Goal: Use online tool/utility: Utilize a website feature to perform a specific function

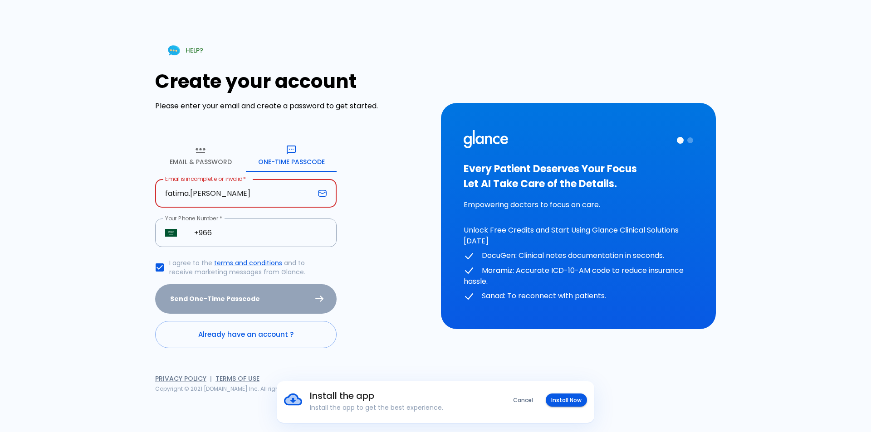
drag, startPoint x: 264, startPoint y: 195, endPoint x: 158, endPoint y: 197, distance: 105.7
click at [158, 197] on input "fatima.[PERSON_NAME]" at bounding box center [234, 193] width 159 height 29
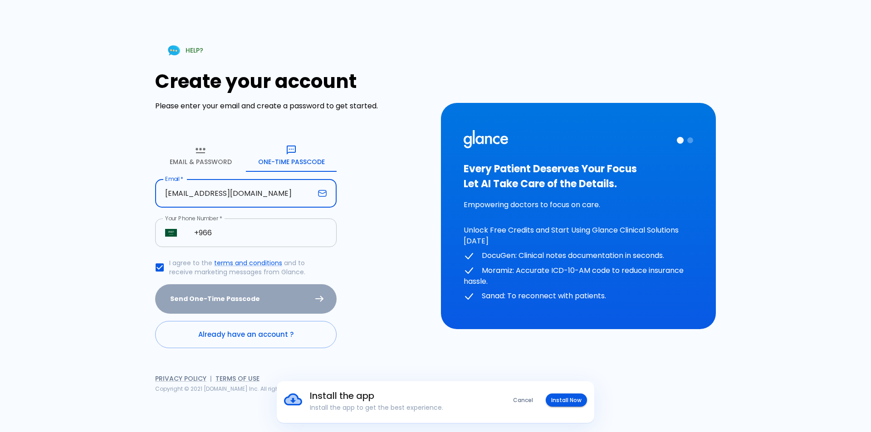
type input "[EMAIL_ADDRESS][DOMAIN_NAME]"
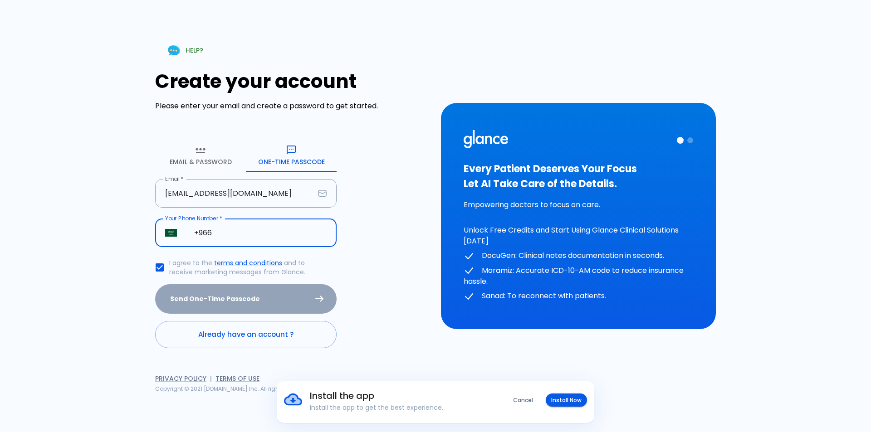
click at [254, 234] on input "+966" at bounding box center [260, 233] width 152 height 29
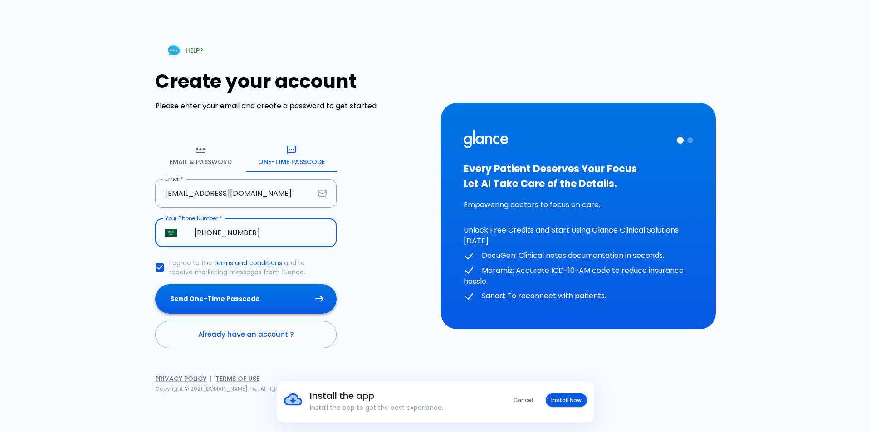
type input "[PHONE_NUMBER]"
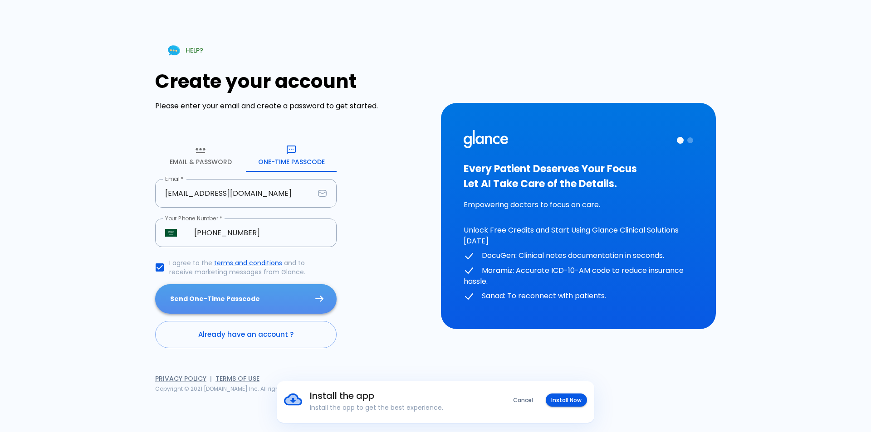
click at [296, 293] on button "Send One-Time Passcode" at bounding box center [245, 298] width 181 height 29
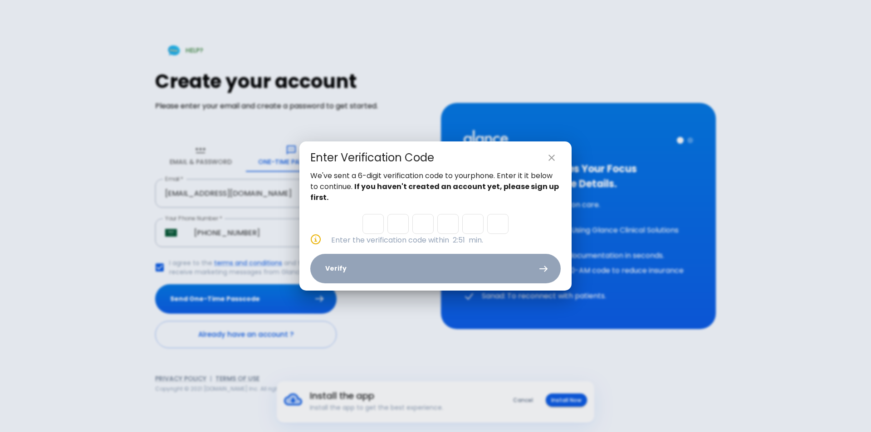
type input "1"
type input "5"
type input "4"
type input "1"
type input "9"
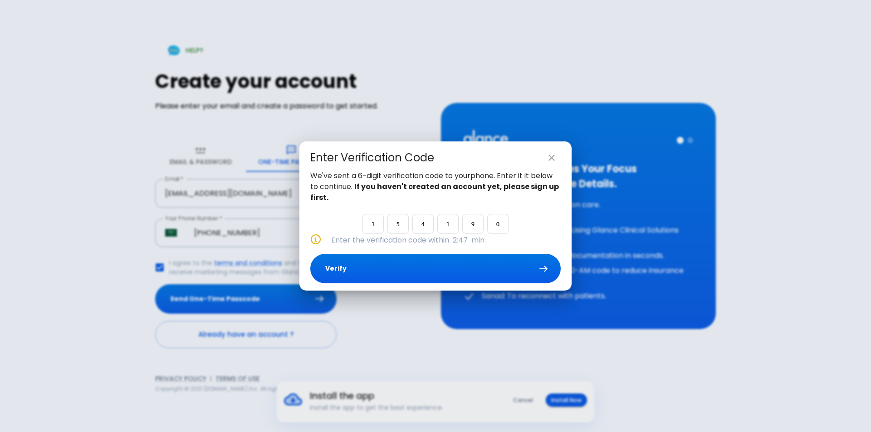
type input "0"
click at [462, 265] on button "Verify" at bounding box center [435, 268] width 250 height 29
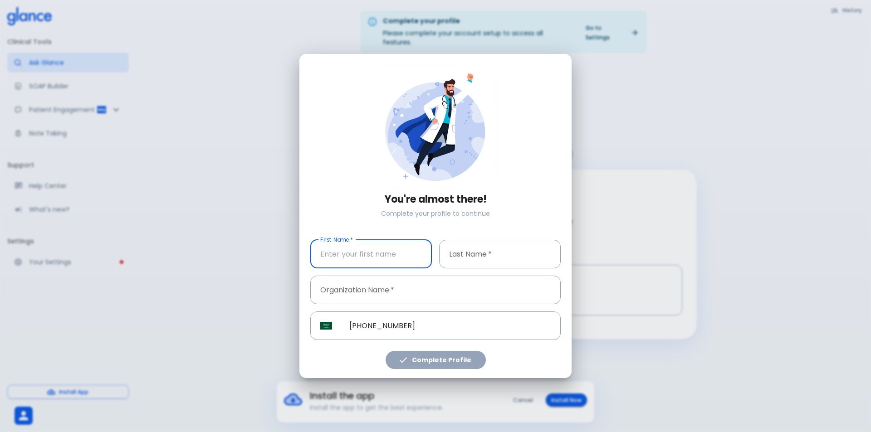
click at [367, 248] on input "First Name   *" at bounding box center [371, 254] width 122 height 29
type input "Fatimah"
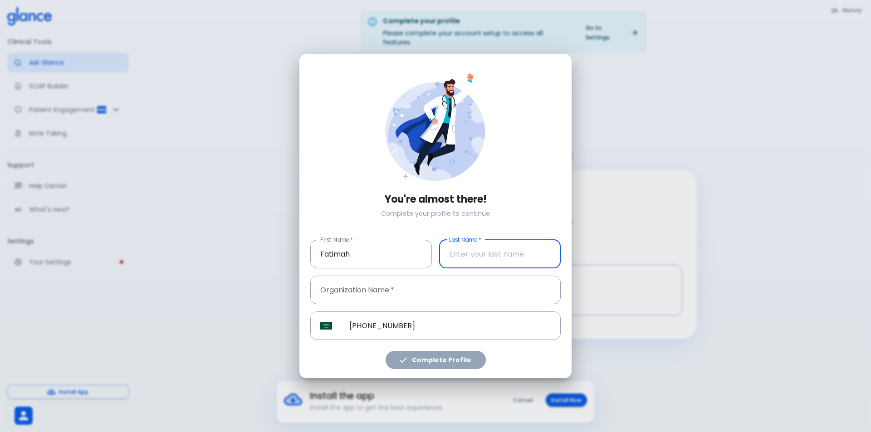
drag, startPoint x: 540, startPoint y: 268, endPoint x: 537, endPoint y: 262, distance: 6.5
click at [540, 268] on input "Last Name   *" at bounding box center [500, 254] width 122 height 29
type input "[PERSON_NAME]"
click at [408, 300] on input "Organization Name   *" at bounding box center [435, 290] width 250 height 29
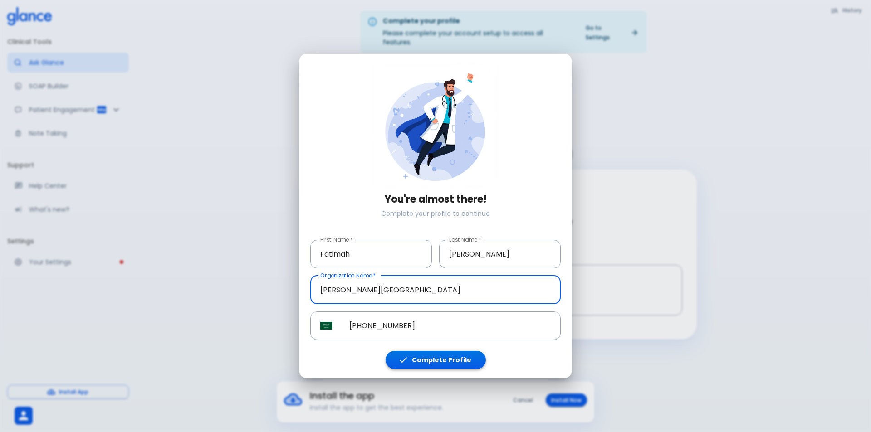
type input "[PERSON_NAME][GEOGRAPHIC_DATA]"
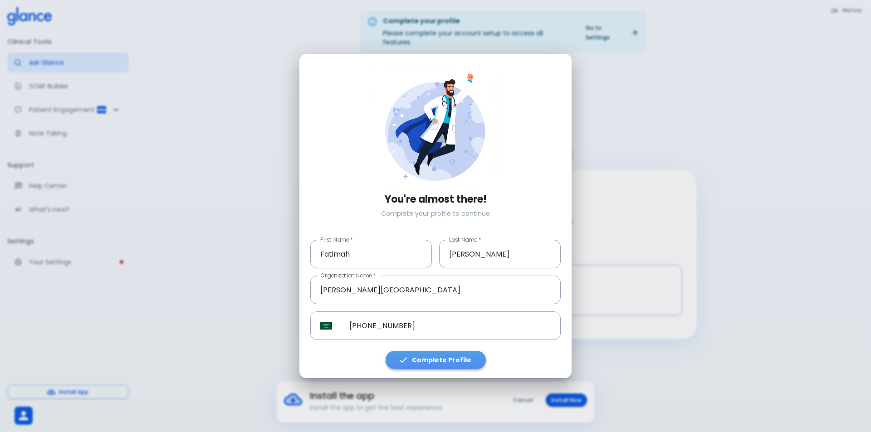
click at [440, 359] on button "Complete Profile" at bounding box center [435, 360] width 100 height 19
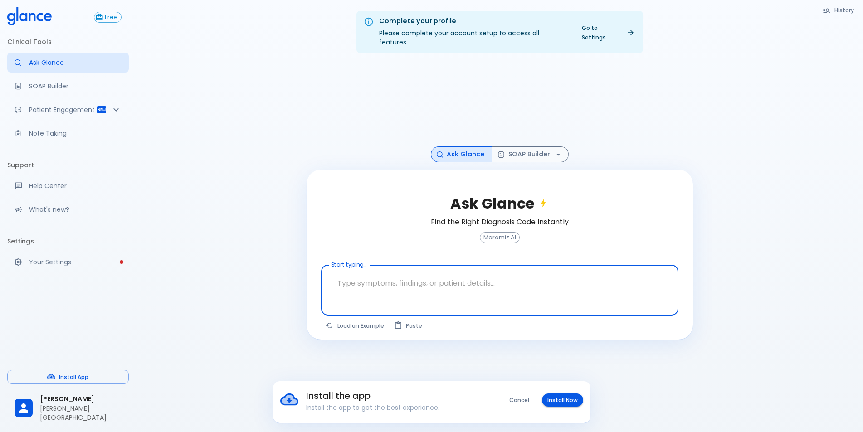
click at [547, 400] on button "Install Now" at bounding box center [562, 400] width 41 height 13
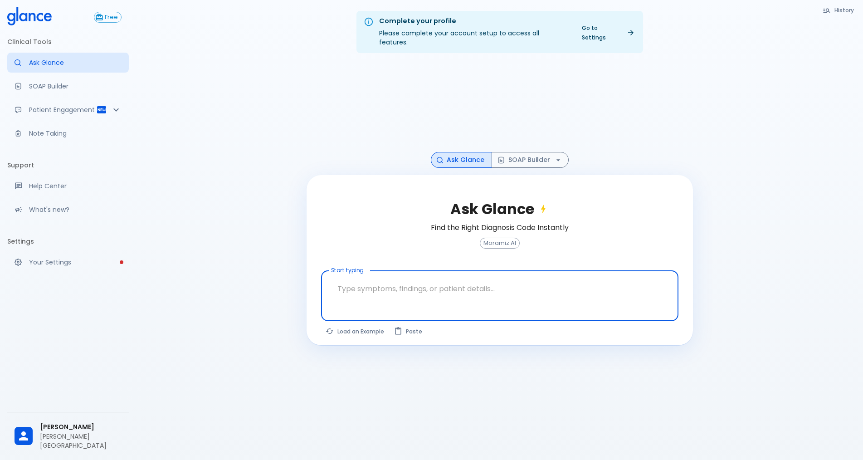
click at [379, 280] on textarea "Start typing..." at bounding box center [499, 288] width 345 height 29
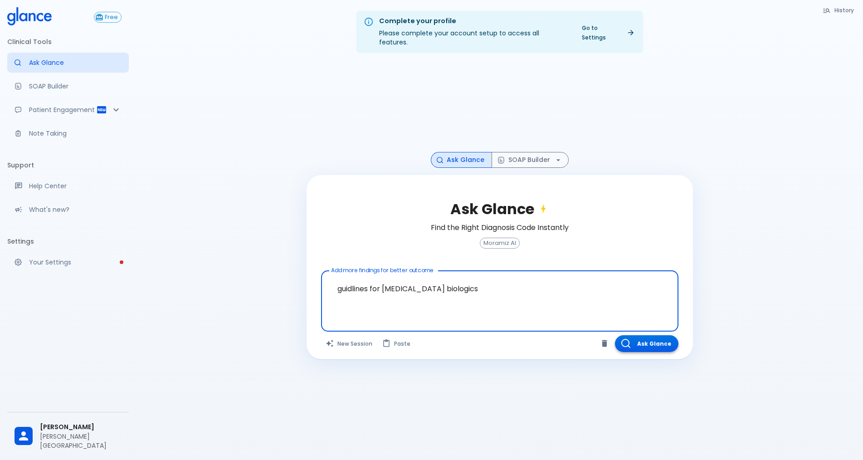
type textarea "guidlines for asthma biologics"
click at [421, 336] on button "Ask Glance" at bounding box center [646, 343] width 63 height 17
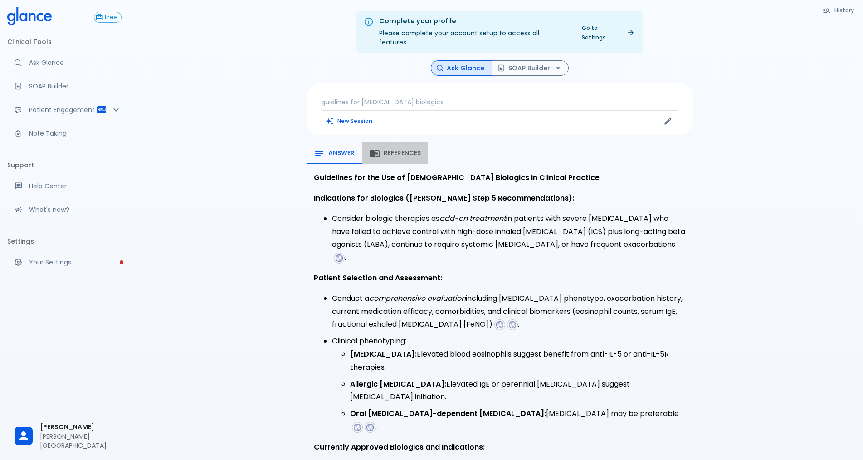
click at [394, 149] on span "References" at bounding box center [402, 153] width 37 height 8
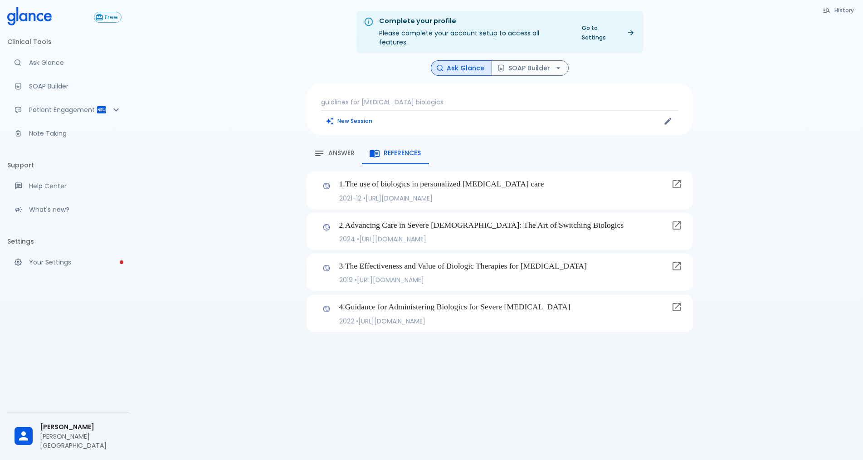
click at [421, 302] on icon at bounding box center [676, 307] width 11 height 11
click at [328, 149] on span "Answer" at bounding box center [341, 153] width 26 height 8
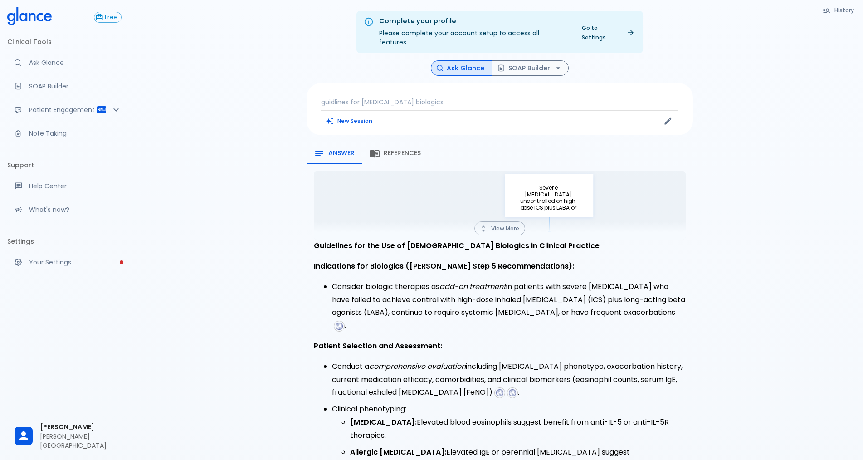
click at [421, 227] on div "View More" at bounding box center [500, 230] width 372 height 18
click at [421, 221] on button "View More" at bounding box center [499, 228] width 51 height 14
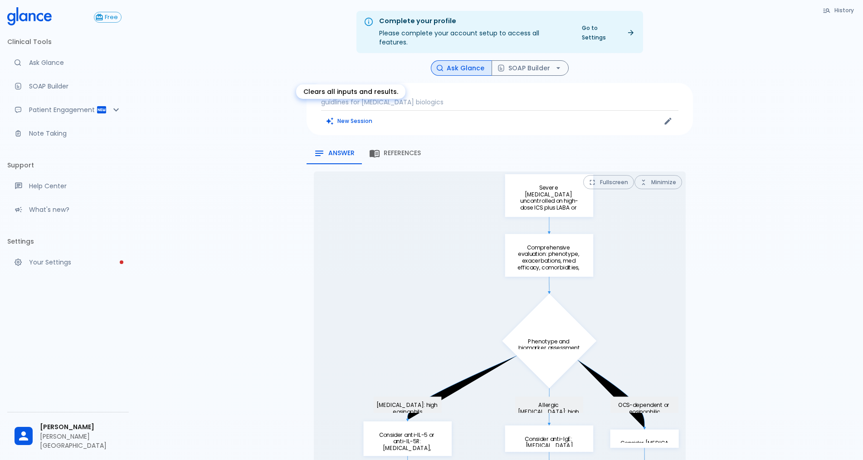
click at [353, 114] on button "New Session" at bounding box center [349, 120] width 57 height 13
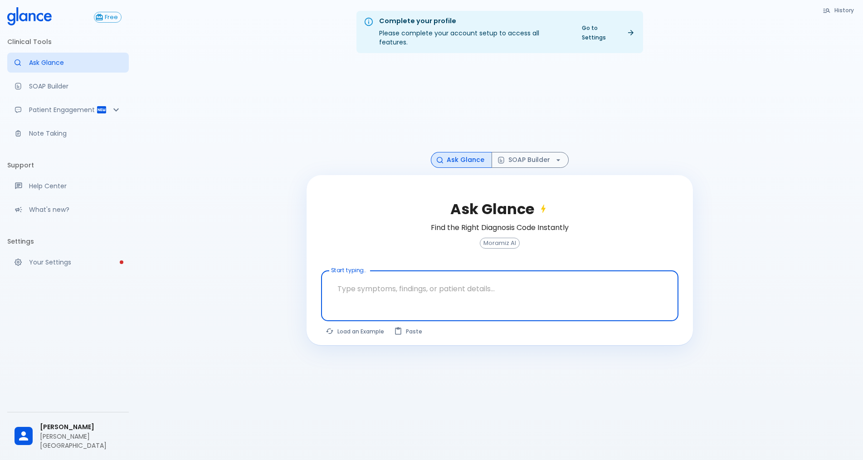
click at [402, 280] on textarea "Start typing..." at bounding box center [499, 288] width 345 height 29
type textarea "c"
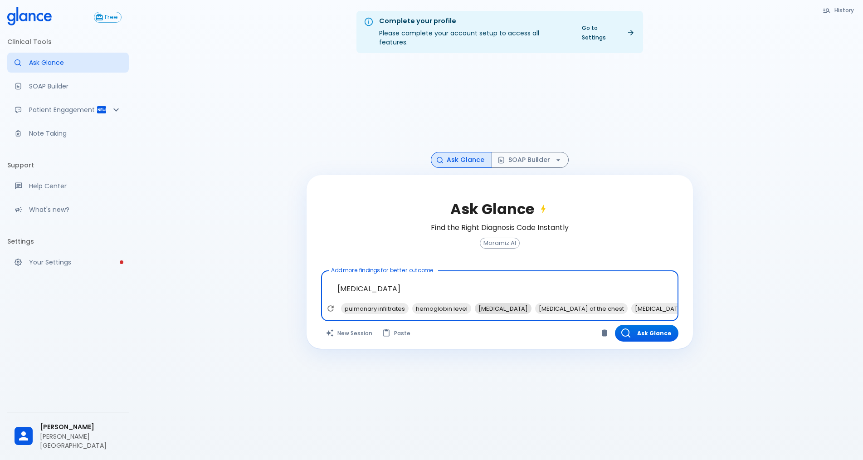
click at [421, 303] on span "chest X-ray" at bounding box center [503, 308] width 57 height 10
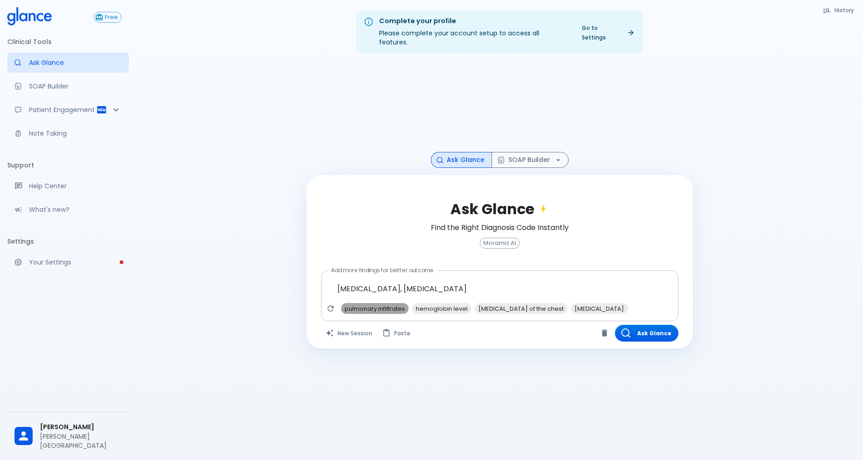
click at [378, 303] on span "pulmonary infiltrates" at bounding box center [375, 308] width 68 height 10
click at [384, 304] on span "hemoglobin level" at bounding box center [370, 308] width 59 height 10
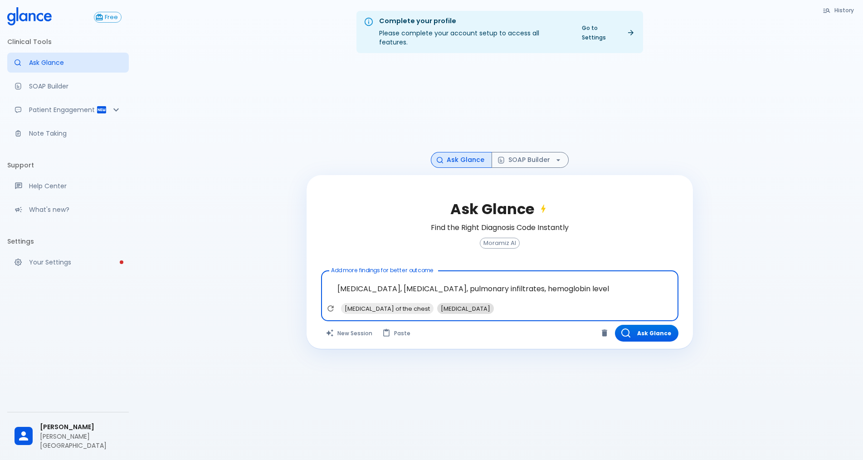
click at [421, 303] on span "bronchoscopy" at bounding box center [465, 308] width 57 height 10
type textarea "haemoptysis, chest X-ray, pulmonary infiltrates, hemoglobin level, bronchoscopy"
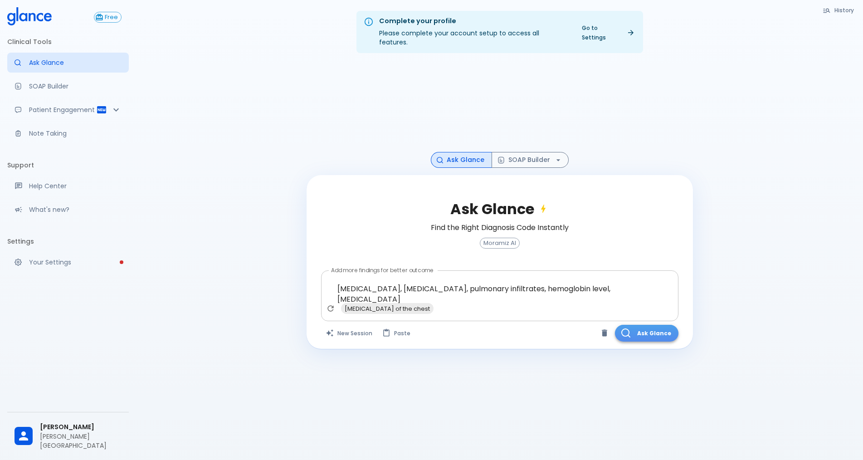
click at [421, 327] on button "Ask Glance" at bounding box center [646, 333] width 63 height 17
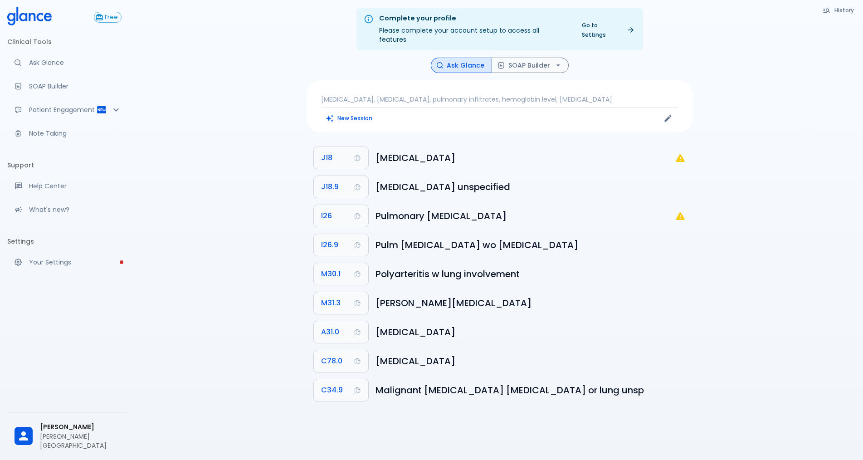
scroll to position [22, 0]
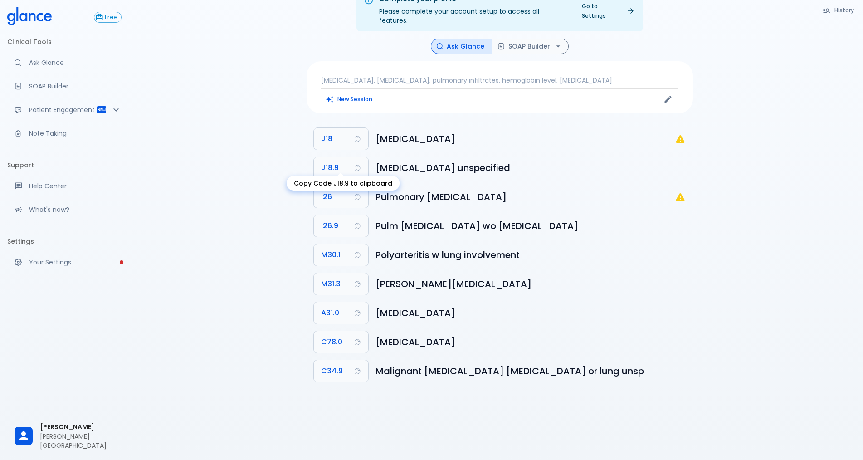
click at [351, 166] on button "J18.9" at bounding box center [341, 168] width 54 height 22
click at [421, 39] on button "SOAP Builder" at bounding box center [530, 47] width 77 height 16
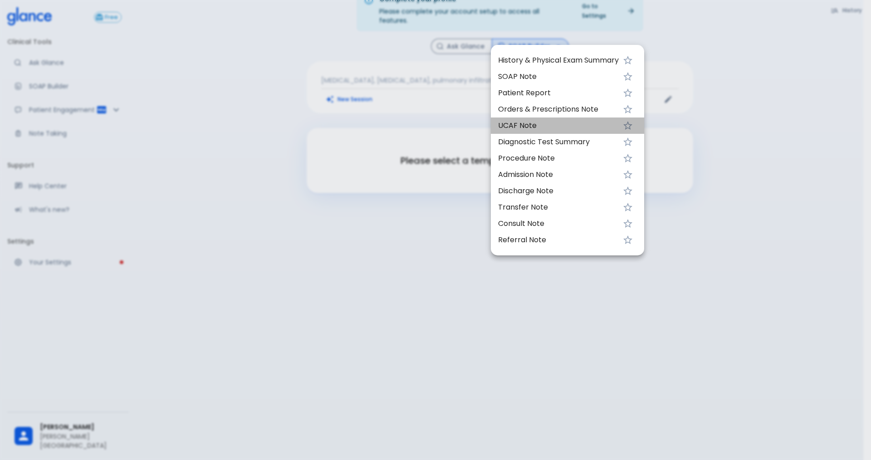
click at [421, 124] on span "UCAF Note" at bounding box center [558, 125] width 121 height 11
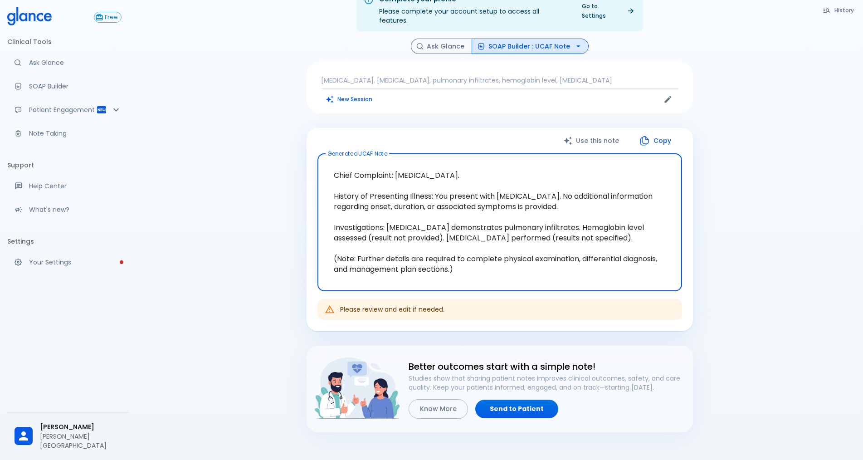
click at [421, 131] on button "Copy" at bounding box center [656, 140] width 52 height 19
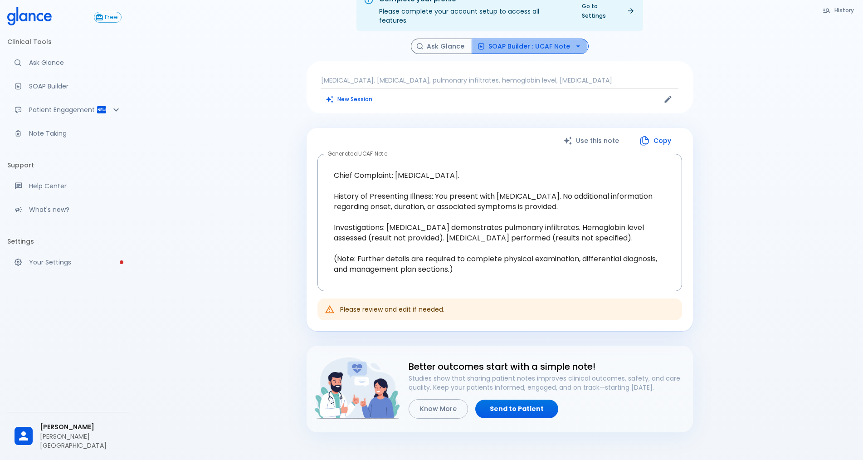
click at [421, 41] on button "SOAP Builder : UCAF Note" at bounding box center [530, 47] width 117 height 16
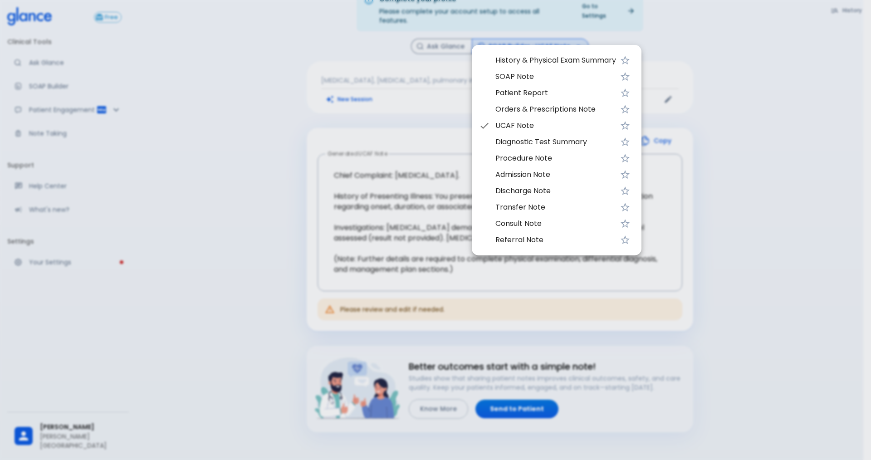
click at [421, 41] on div at bounding box center [435, 230] width 871 height 460
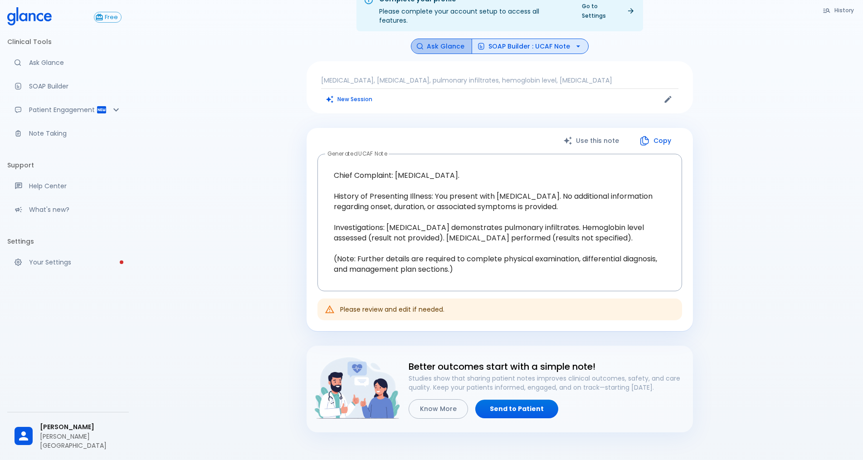
click at [421, 41] on button "Ask Glance" at bounding box center [441, 47] width 61 height 16
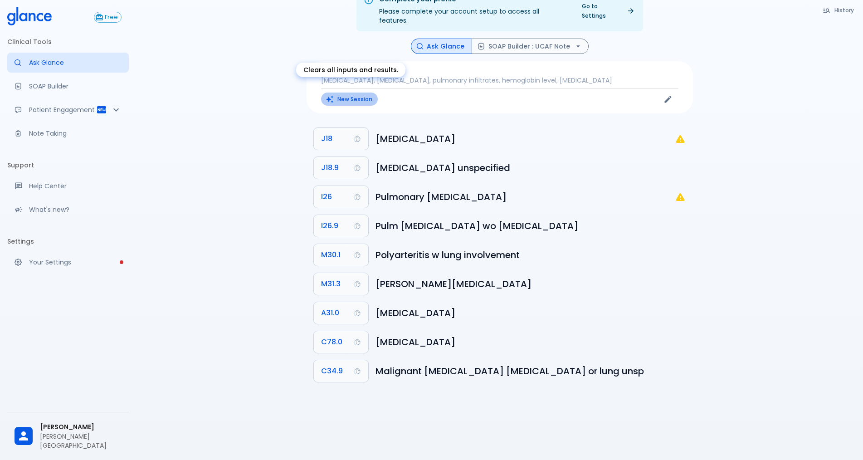
click at [359, 93] on button "New Session" at bounding box center [349, 99] width 57 height 13
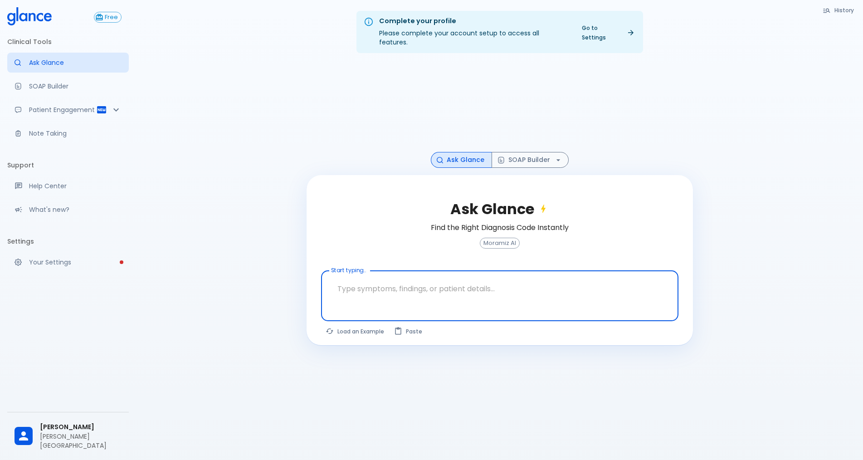
click at [392, 274] on textarea "Start typing..." at bounding box center [499, 288] width 345 height 29
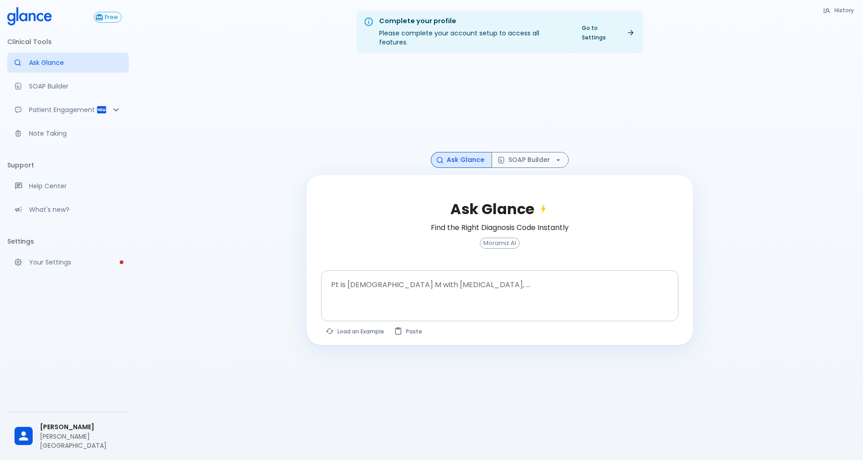
click at [326, 277] on div "x Pt is 35 yo M with chest pain, ..." at bounding box center [499, 295] width 357 height 51
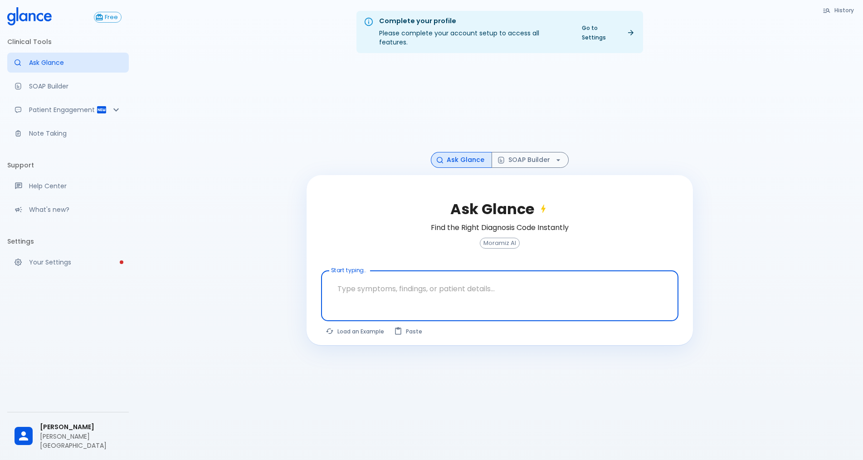
paste textarea "cough productive of whitish sputum with cough mostly day, it occurs all of the …"
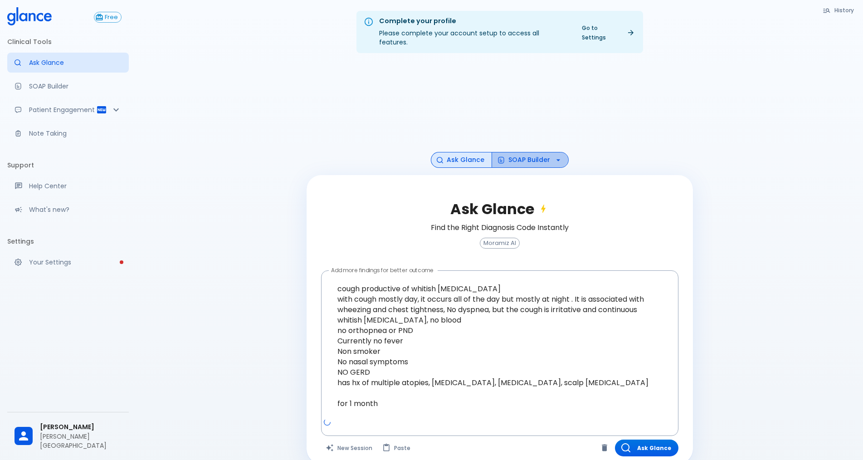
click at [421, 152] on button "SOAP Builder" at bounding box center [530, 160] width 77 height 16
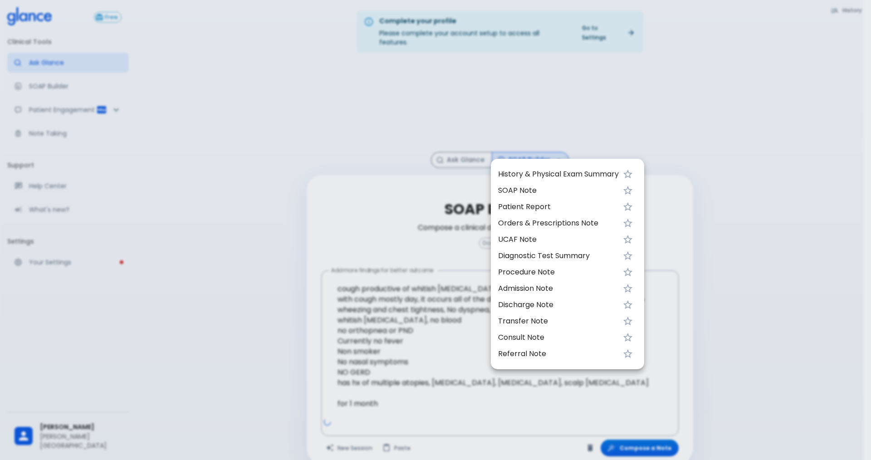
click at [421, 240] on span "UCAF Note" at bounding box center [558, 239] width 121 height 11
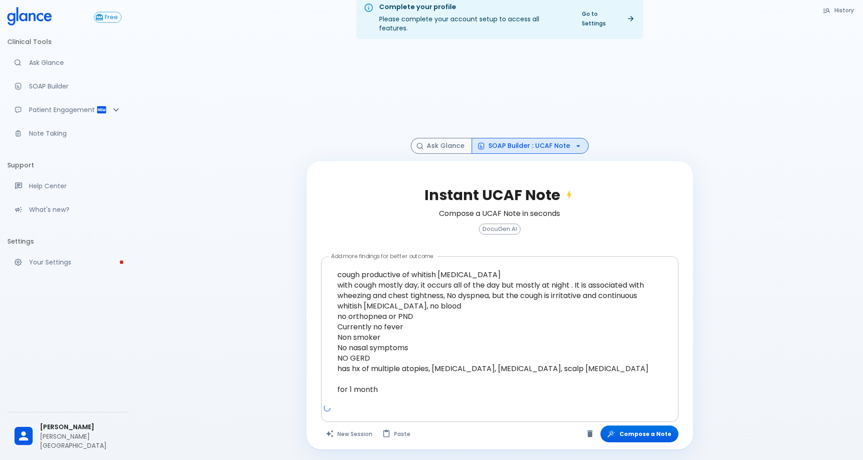
scroll to position [22, 0]
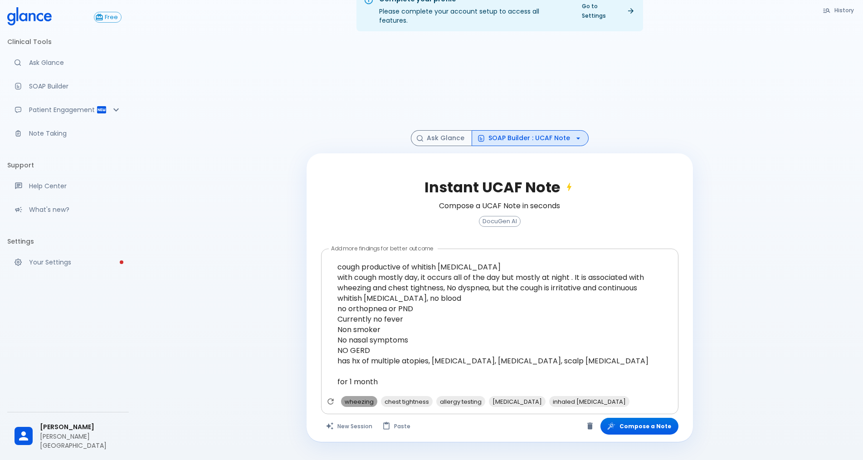
click at [362, 397] on span "wheezing" at bounding box center [359, 401] width 36 height 10
type textarea "cough productive of whitish sputum with cough mostly day, it occurs all of the …"
click at [421, 422] on button "Compose a Note" at bounding box center [639, 426] width 78 height 17
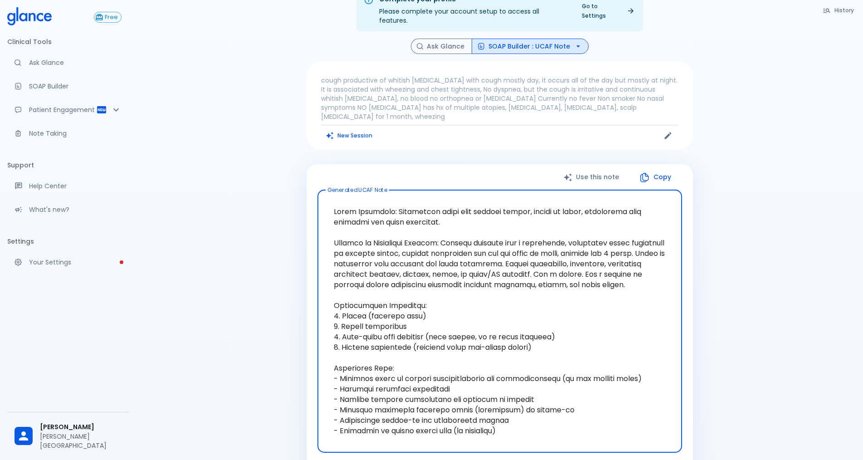
drag, startPoint x: 581, startPoint y: 339, endPoint x: 334, endPoint y: 294, distance: 251.1
click at [334, 294] on textarea "Generated UCAF Note" at bounding box center [500, 321] width 352 height 248
click at [421, 321] on div "Complete your profile Please complete your account setup to access all features…" at bounding box center [499, 327] width 727 height 699
